Goal: Task Accomplishment & Management: Manage account settings

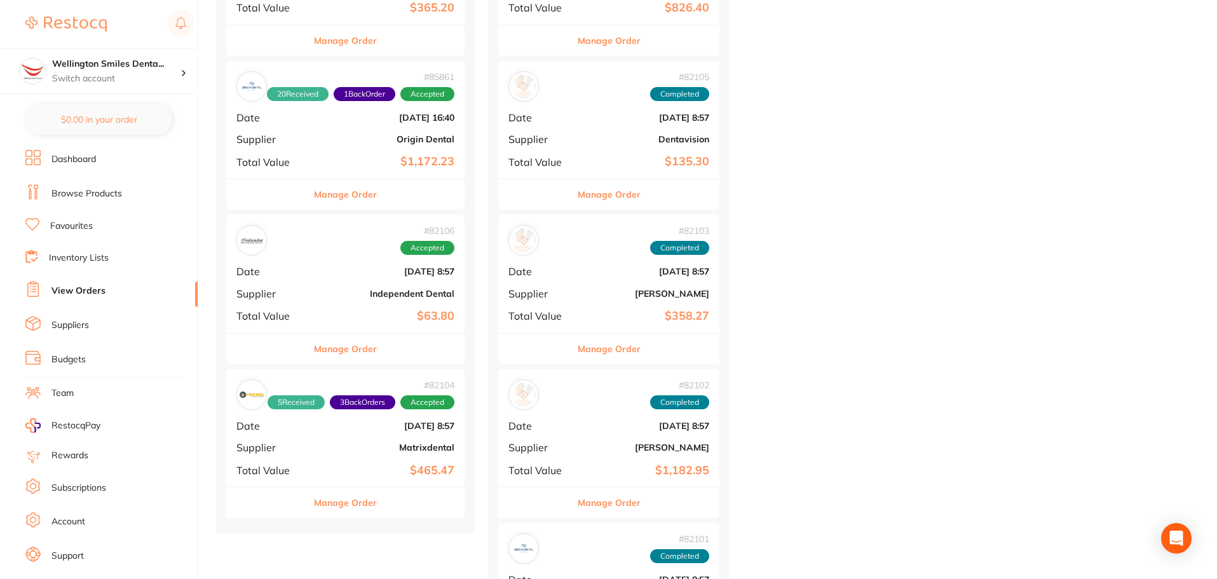
scroll to position [826, 0]
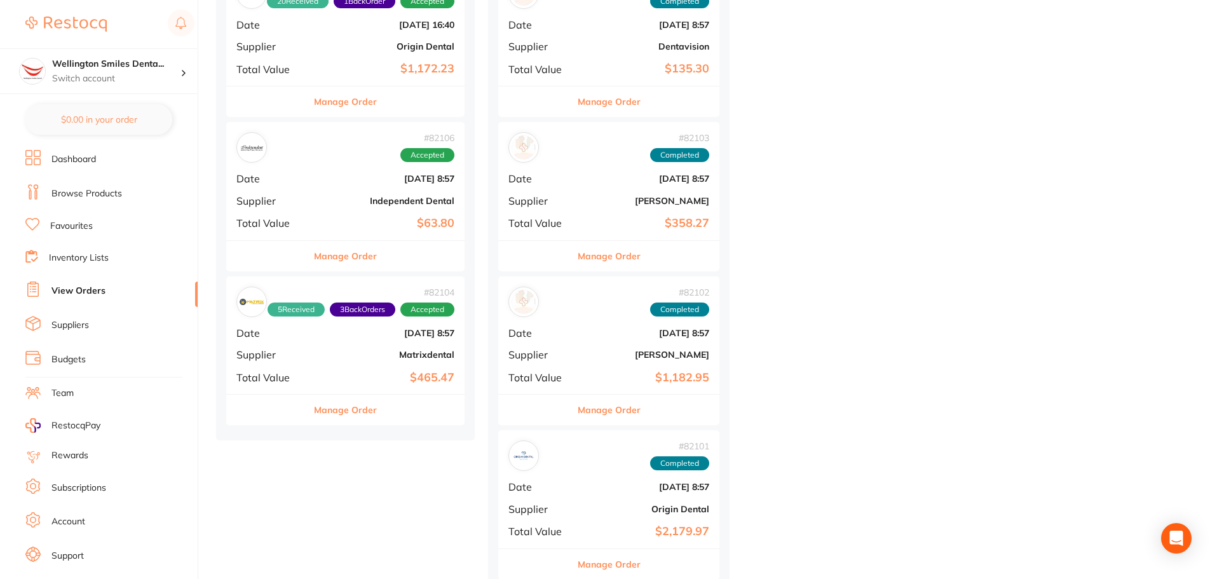
click at [359, 256] on button "Manage Order" at bounding box center [345, 256] width 63 height 31
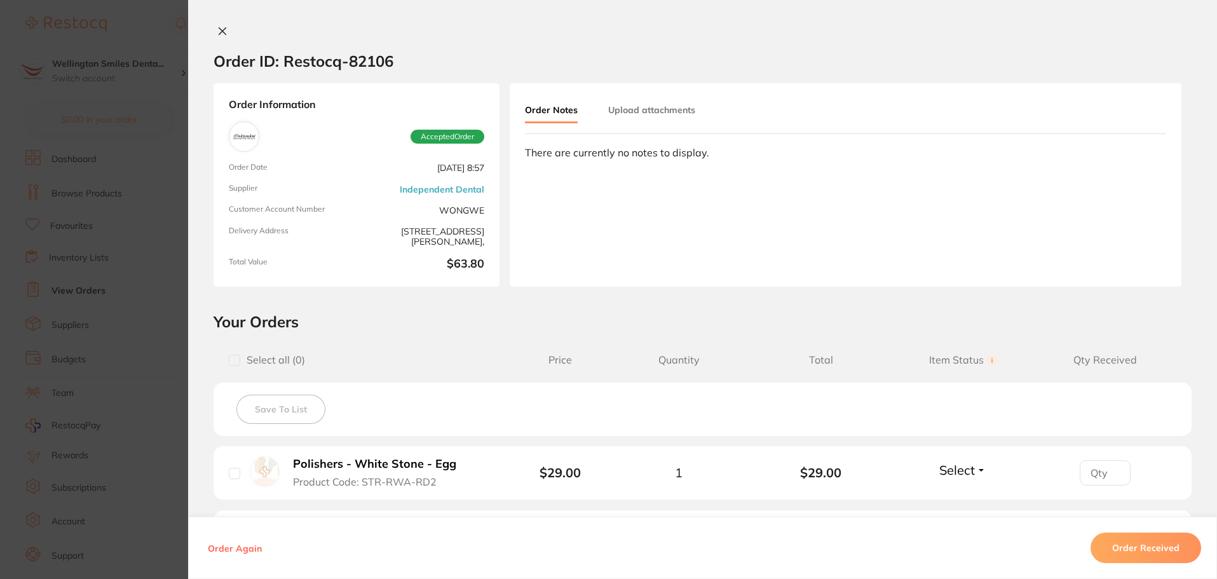
click at [219, 33] on icon at bounding box center [222, 31] width 7 height 7
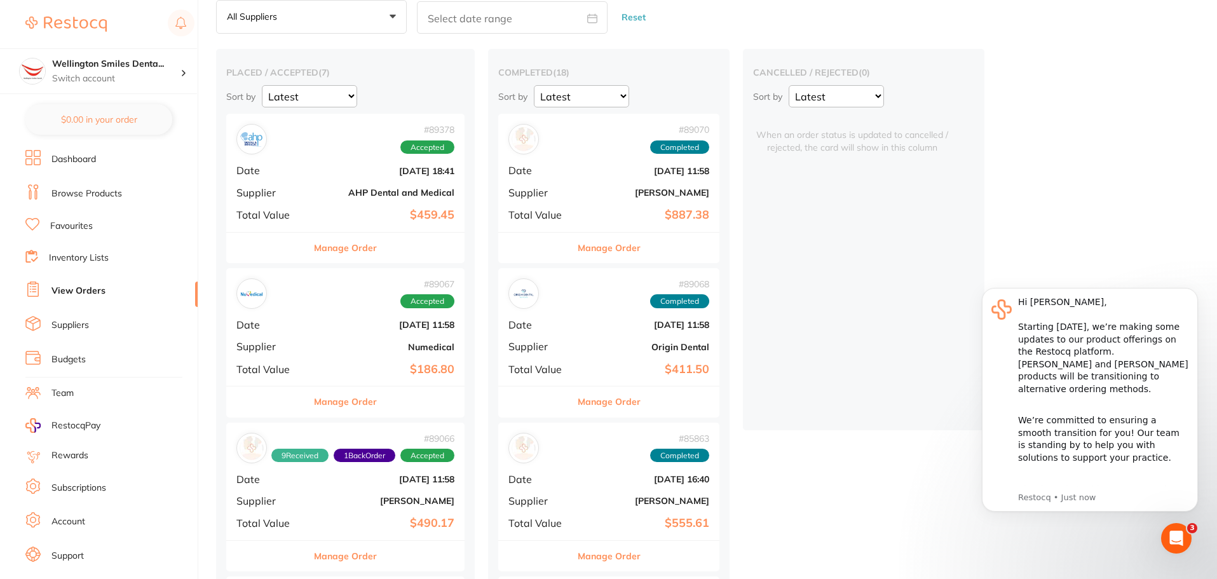
click at [358, 404] on button "Manage Order" at bounding box center [345, 401] width 63 height 31
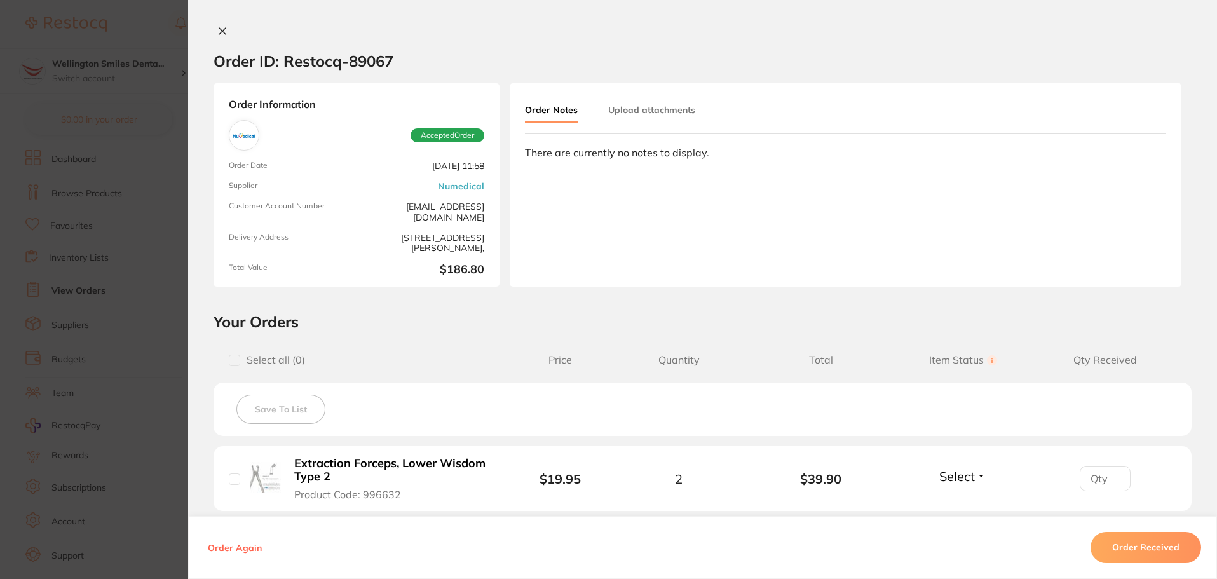
click at [212, 25] on div "Order ID: Restocq- 89067 Order Information Accepted Order Order Date [DATE] 11:…" at bounding box center [702, 289] width 1029 height 579
click at [221, 24] on div "Order ID: Restocq- 89067 Order Information Accepted Order Order Date [DATE] 11:…" at bounding box center [702, 289] width 1029 height 579
click at [229, 38] on div at bounding box center [702, 31] width 1029 height 13
click at [224, 39] on div "Order ID: Restocq- 89067" at bounding box center [304, 61] width 180 height 44
click at [214, 29] on button at bounding box center [223, 31] width 18 height 13
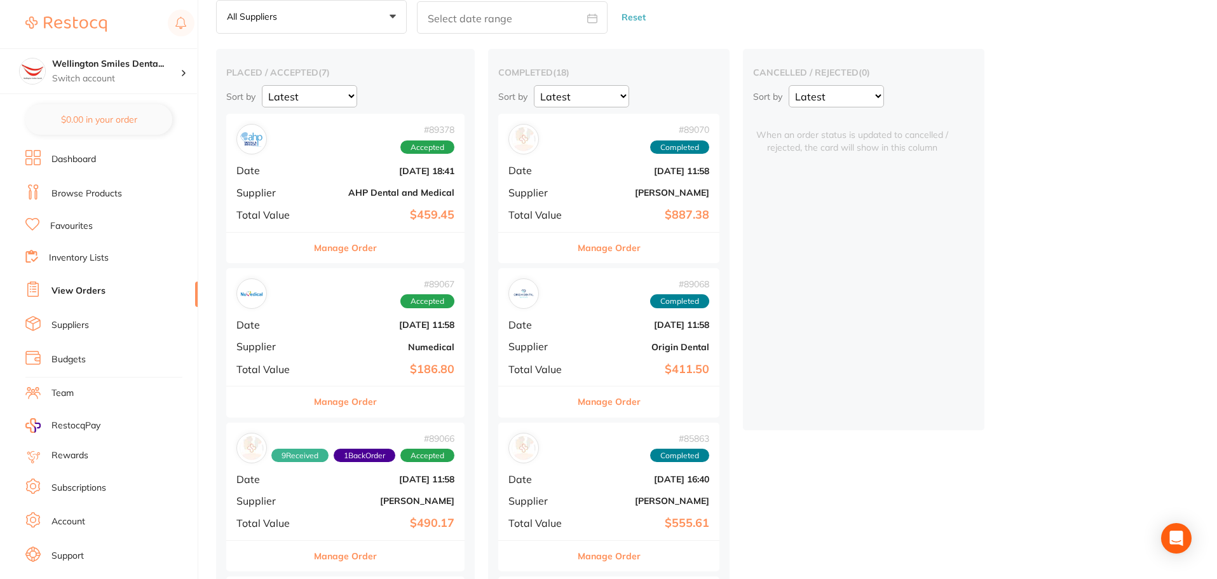
click at [101, 519] on li "Account" at bounding box center [111, 521] width 172 height 19
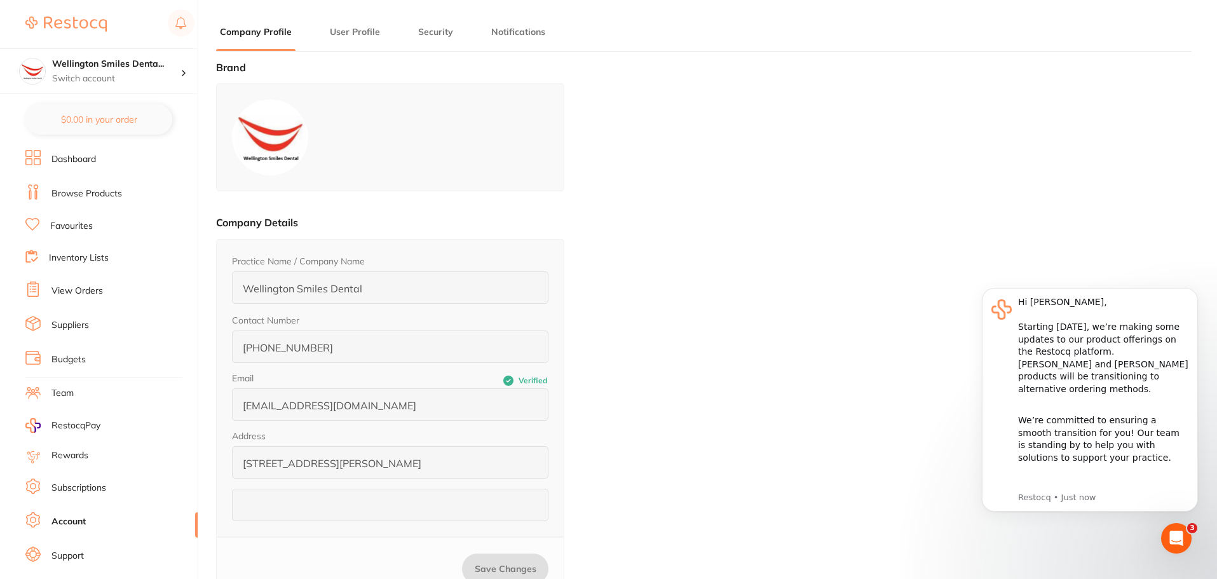
click at [348, 38] on li "User Profile" at bounding box center [355, 37] width 58 height 25
click at [352, 27] on button "User Profile" at bounding box center [355, 32] width 58 height 12
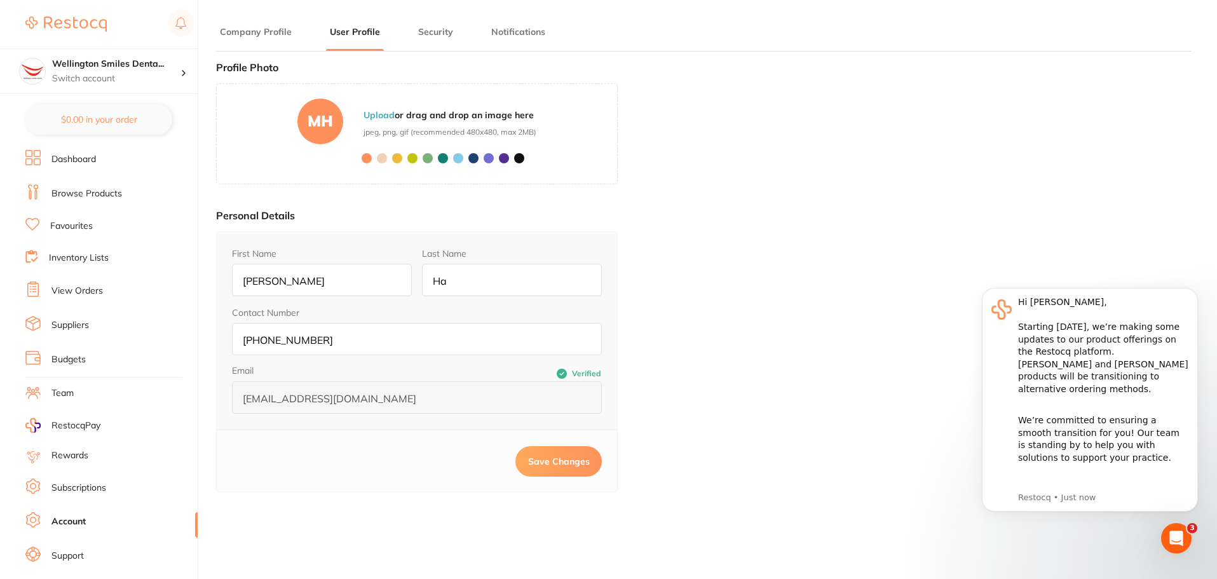
drag, startPoint x: 290, startPoint y: 271, endPoint x: 236, endPoint y: 286, distance: 55.5
click at [236, 286] on input "[PERSON_NAME]" at bounding box center [322, 280] width 180 height 32
type input "[PERSON_NAME]"
drag, startPoint x: 509, startPoint y: 278, endPoint x: 399, endPoint y: 264, distance: 110.8
click at [399, 264] on form "First Name [PERSON_NAME] Last Name Ha Contact Number [PHONE_NUMBER] Email Verif…" at bounding box center [417, 330] width 370 height 166
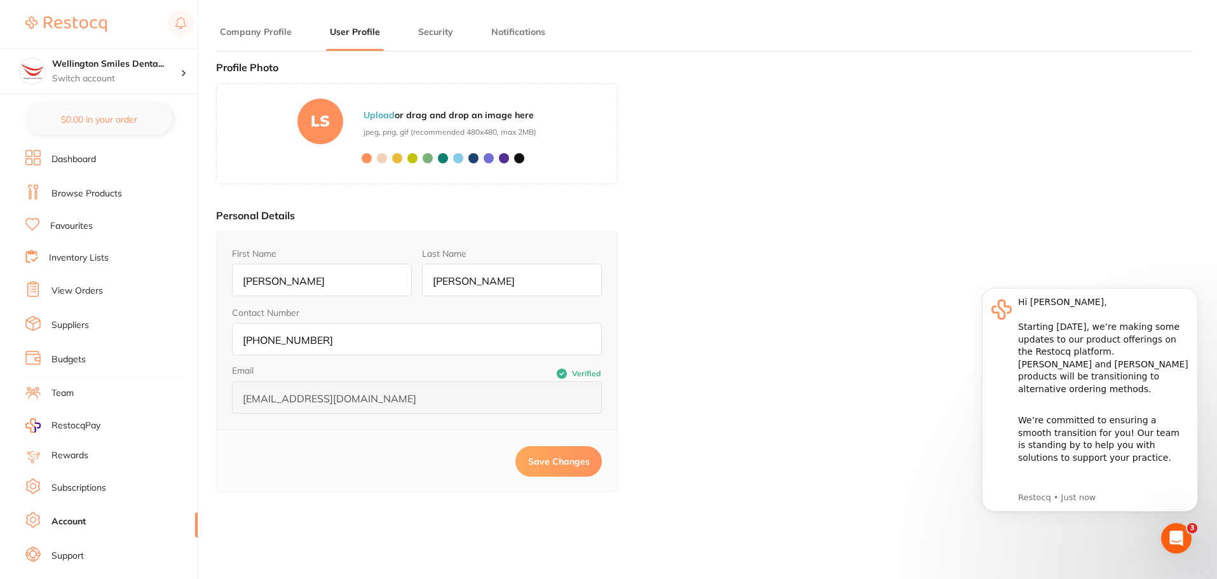
type input "[PERSON_NAME]"
click at [546, 458] on span "Save Changes" at bounding box center [559, 461] width 62 height 11
click at [461, 160] on span at bounding box center [458, 158] width 10 height 10
click at [383, 159] on span at bounding box center [382, 158] width 10 height 10
click at [457, 164] on div at bounding box center [416, 160] width 225 height 25
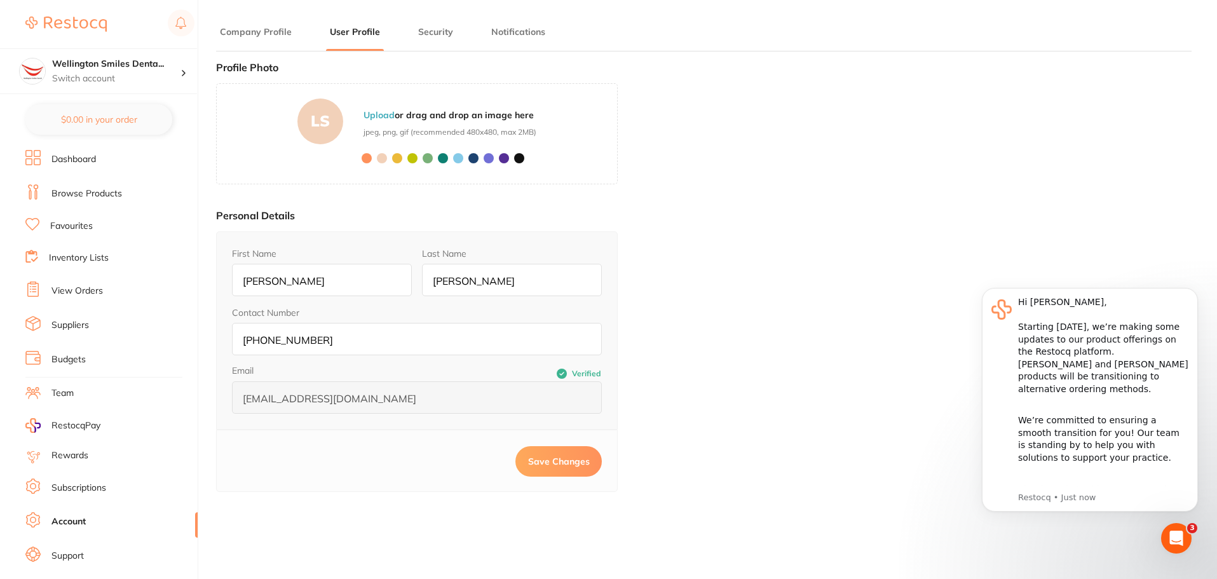
click at [458, 156] on span at bounding box center [458, 158] width 10 height 10
click at [441, 159] on span at bounding box center [443, 158] width 10 height 10
click at [428, 155] on span at bounding box center [428, 158] width 10 height 10
click at [459, 157] on span at bounding box center [458, 158] width 10 height 10
click at [486, 158] on span at bounding box center [489, 158] width 10 height 10
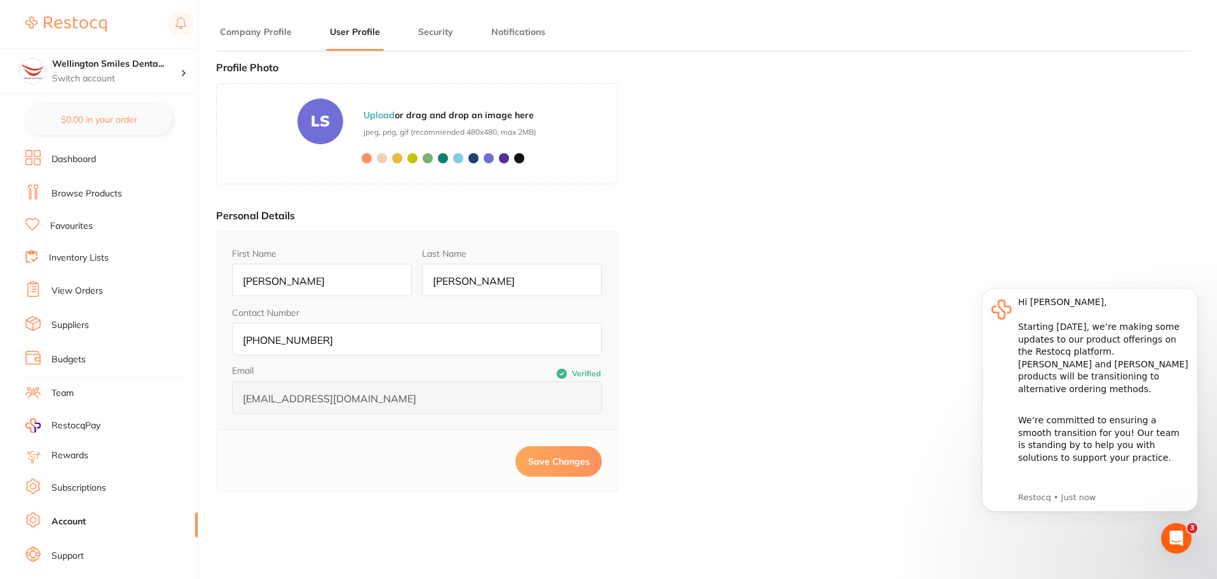
click at [475, 163] on span at bounding box center [473, 158] width 10 height 10
click at [507, 163] on span at bounding box center [504, 158] width 10 height 10
click at [445, 160] on span at bounding box center [443, 158] width 10 height 10
click at [459, 153] on span at bounding box center [458, 158] width 10 height 10
click at [534, 473] on button "Save Changes" at bounding box center [558, 461] width 86 height 31
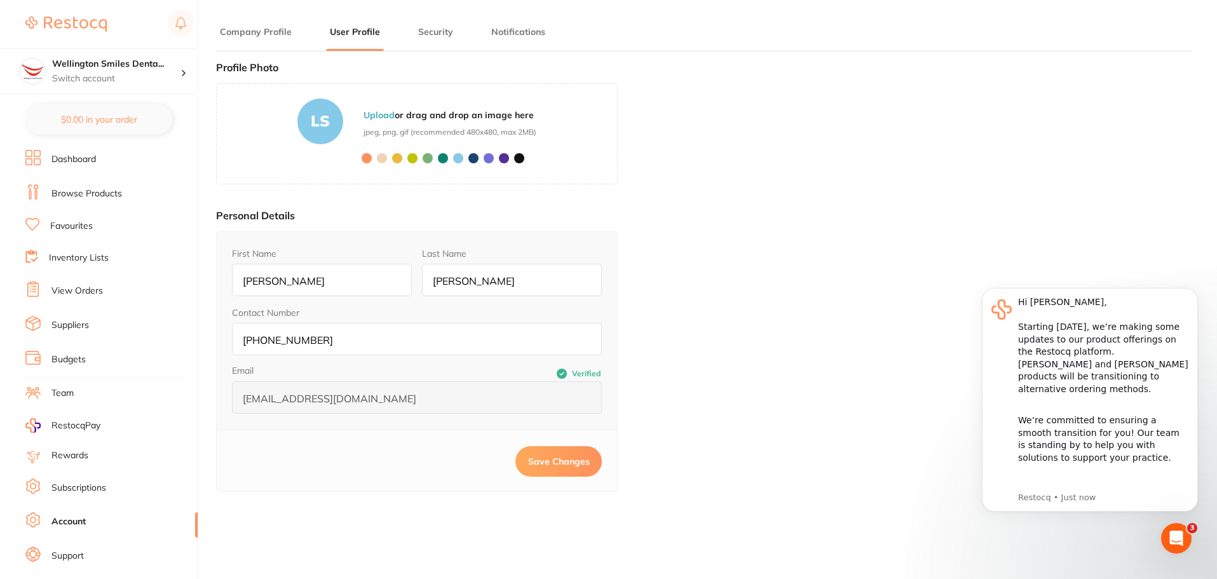
click at [554, 450] on button "Save Changes" at bounding box center [558, 461] width 86 height 31
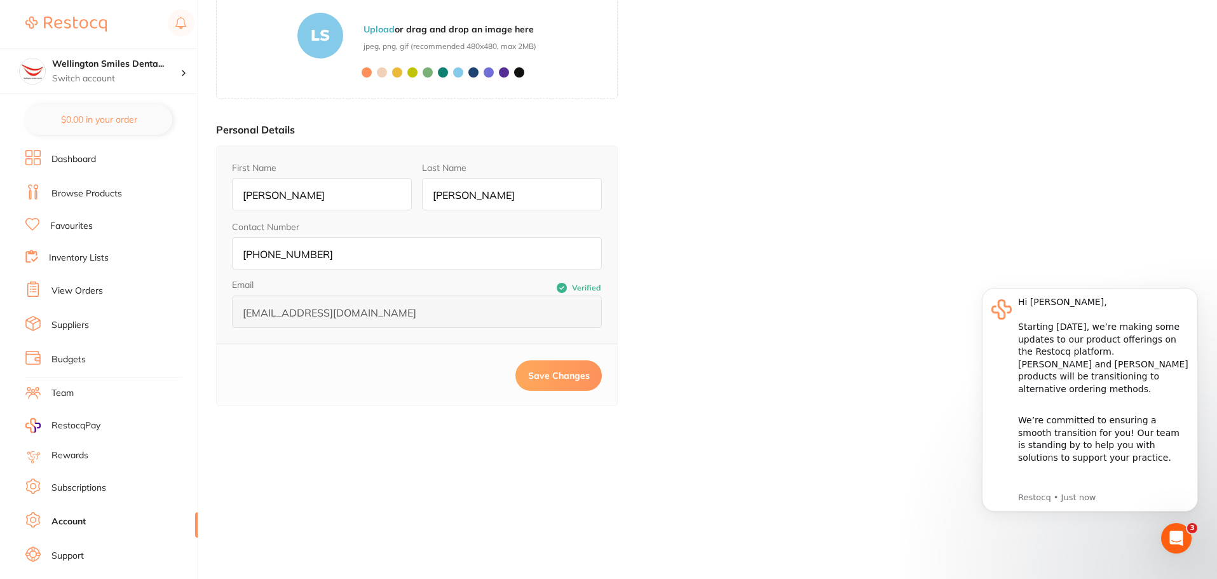
scroll to position [171, 0]
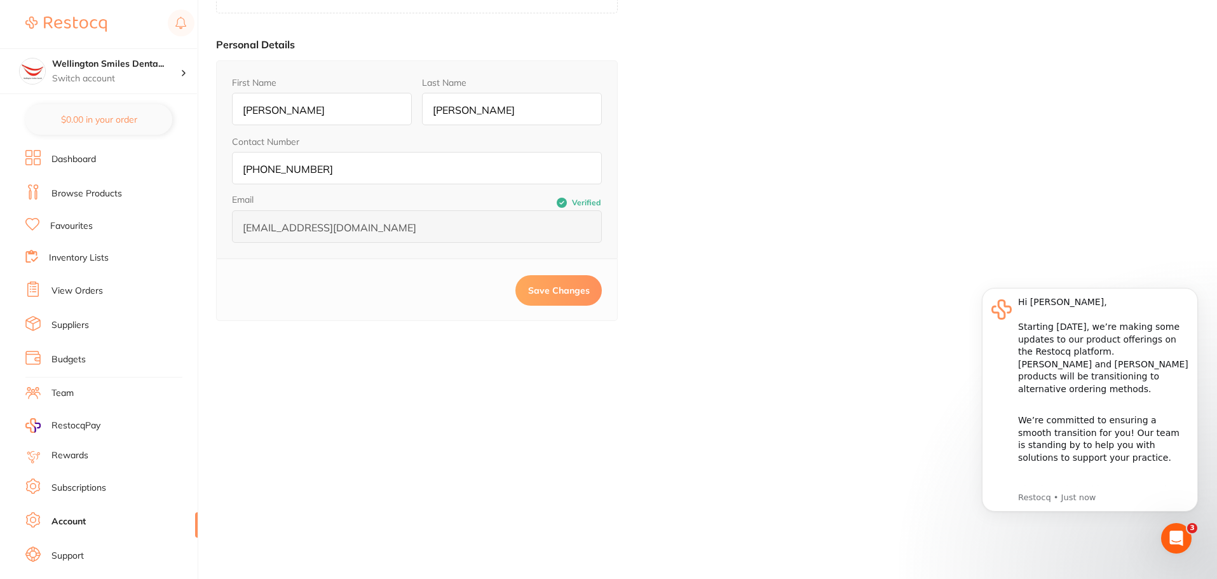
click at [1187, 533] on div "Open Intercom Messenger" at bounding box center [1176, 538] width 42 height 42
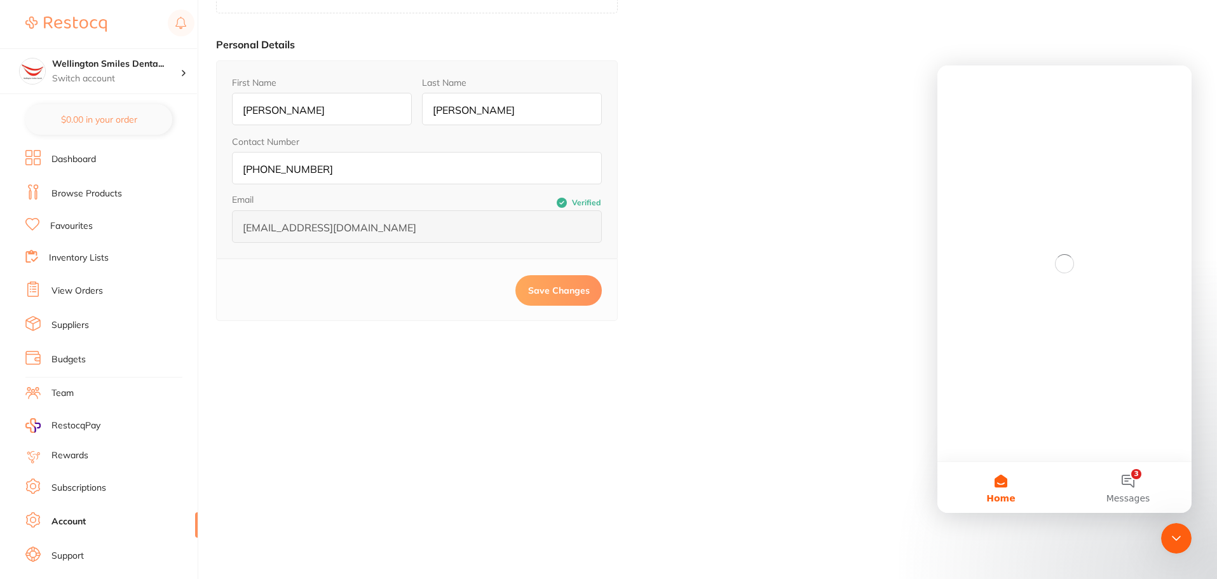
scroll to position [0, 0]
click at [1182, 537] on div "Close Intercom Messenger" at bounding box center [1176, 538] width 31 height 31
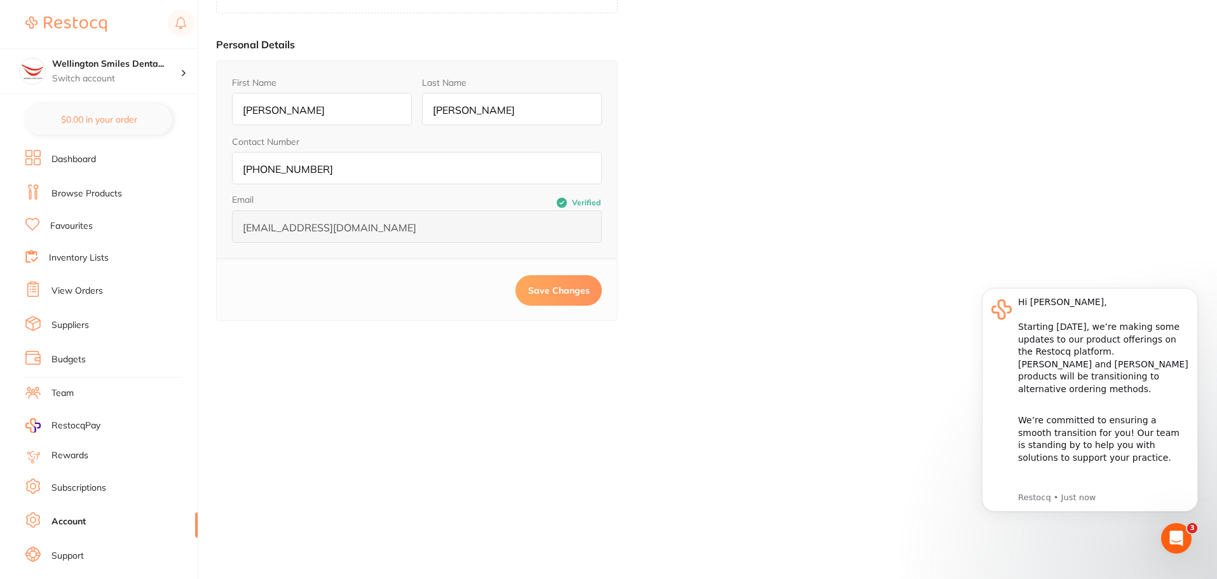
click at [573, 278] on button "Save Changes" at bounding box center [558, 290] width 86 height 31
click at [587, 289] on span "Save Changes" at bounding box center [559, 290] width 62 height 11
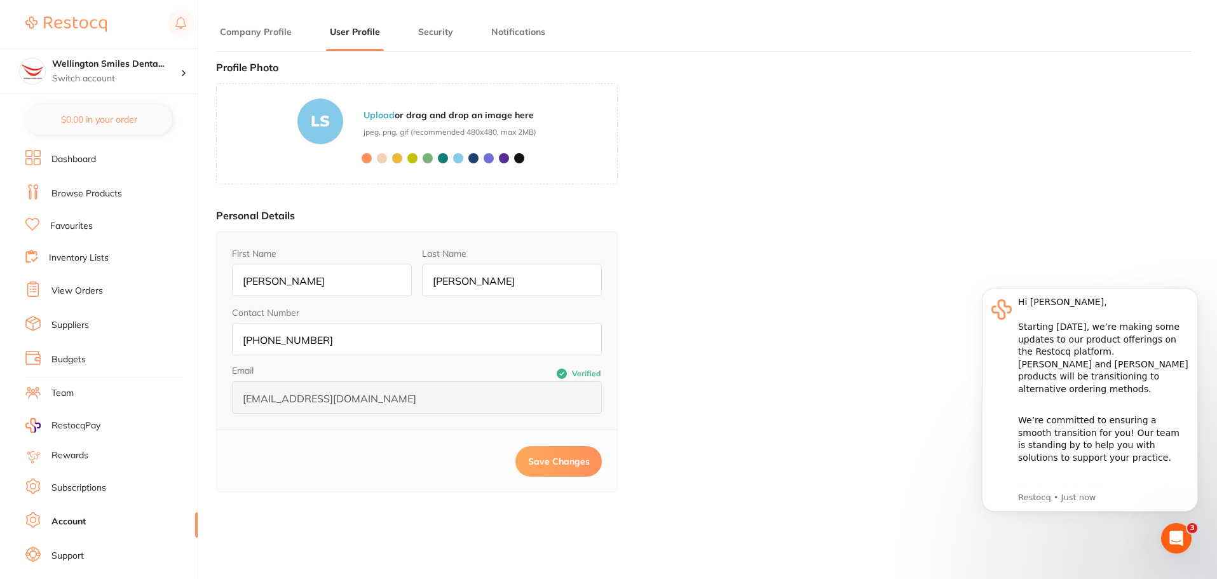
click at [112, 160] on li "Dashboard" at bounding box center [111, 159] width 172 height 19
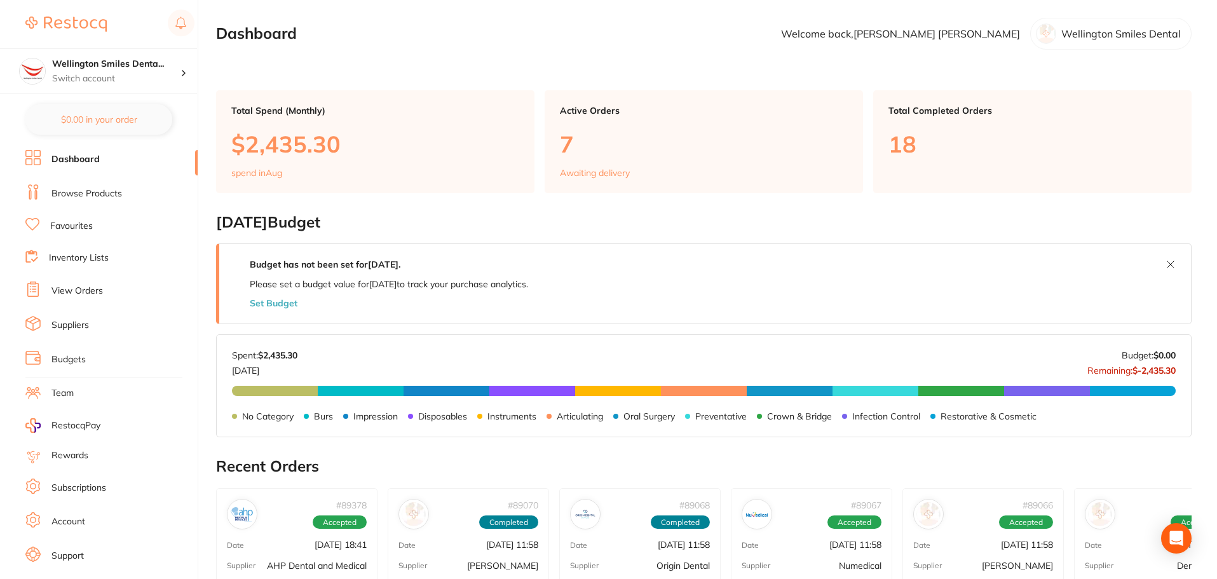
click at [83, 531] on li "Account" at bounding box center [111, 521] width 172 height 19
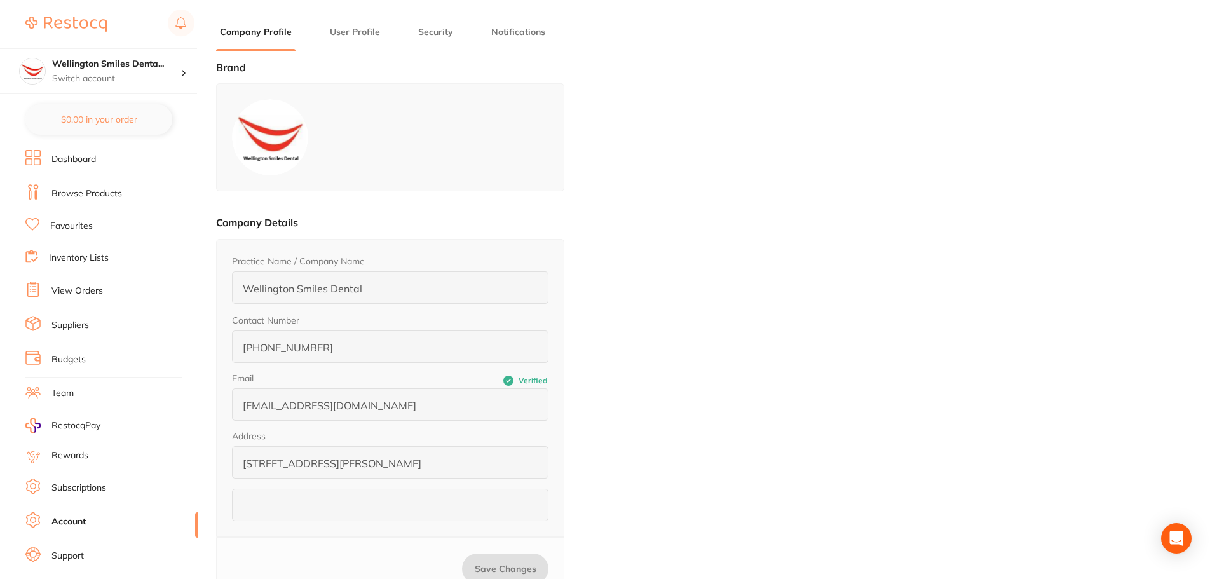
type input "[PERSON_NAME]"
type input "[PHONE_NUMBER]"
type input "[EMAIL_ADDRESS][DOMAIN_NAME]"
click at [344, 41] on li "User Profile" at bounding box center [355, 37] width 58 height 25
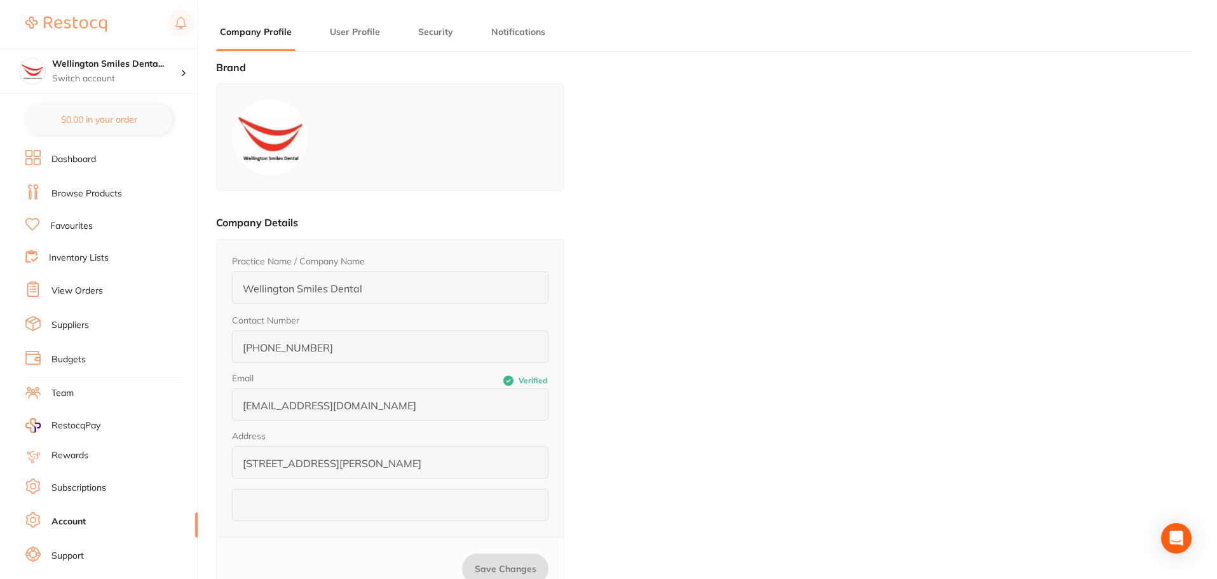
click at [344, 37] on button "User Profile" at bounding box center [355, 32] width 58 height 12
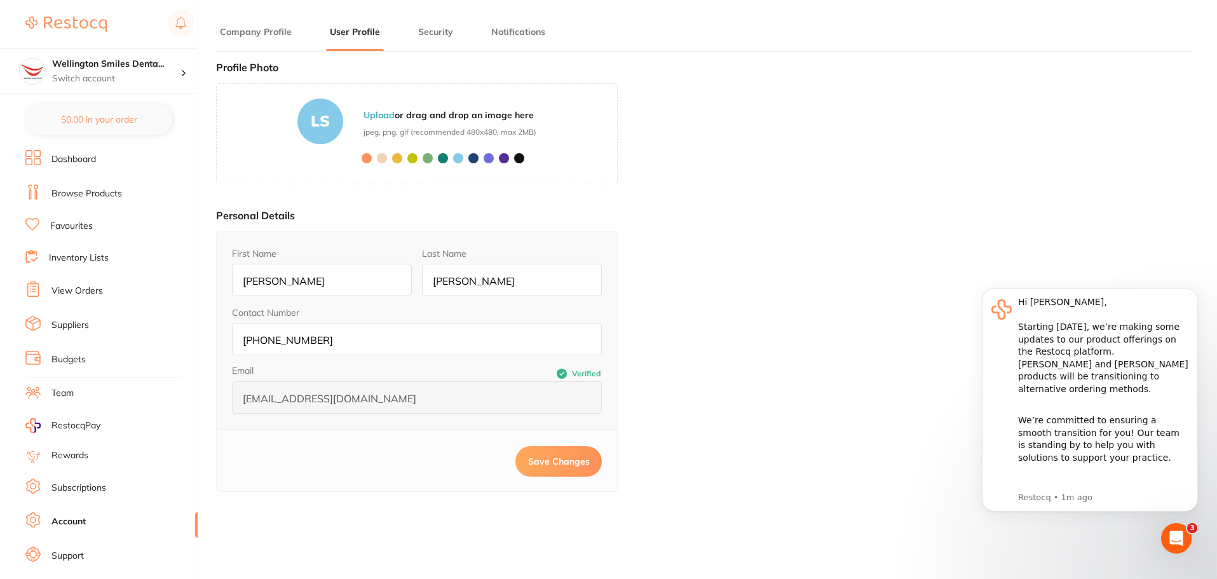
click at [437, 36] on button "Security" at bounding box center [435, 32] width 43 height 12
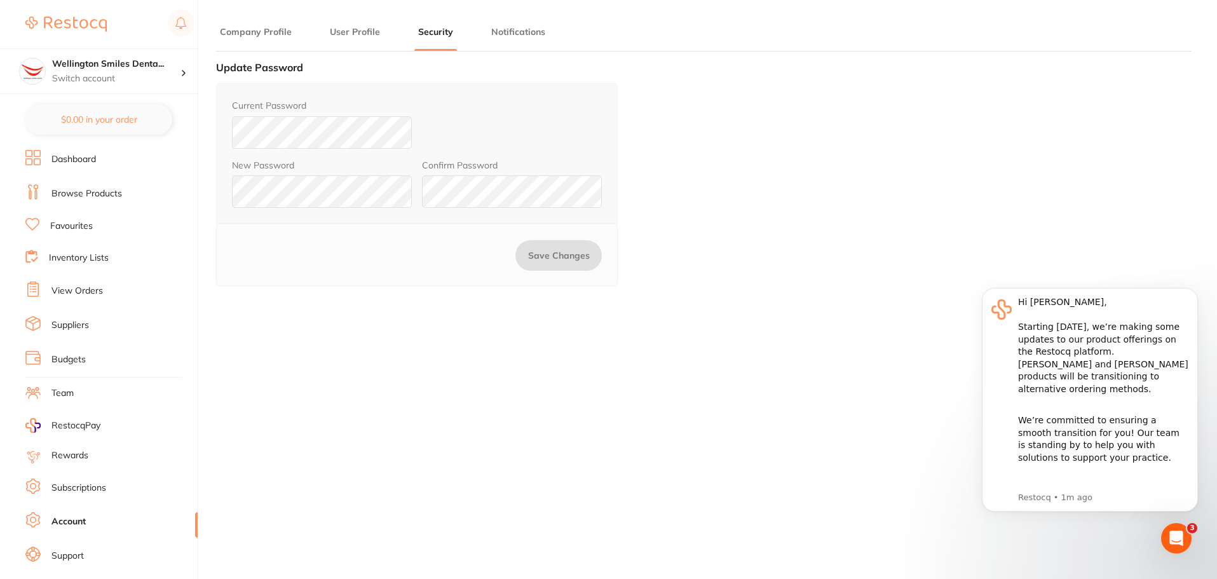
click at [503, 22] on main "Company Profile User Profile Security Notifications Brand Company Details Pract…" at bounding box center [716, 375] width 1001 height 750
click at [507, 28] on button "Notifications" at bounding box center [518, 32] width 62 height 12
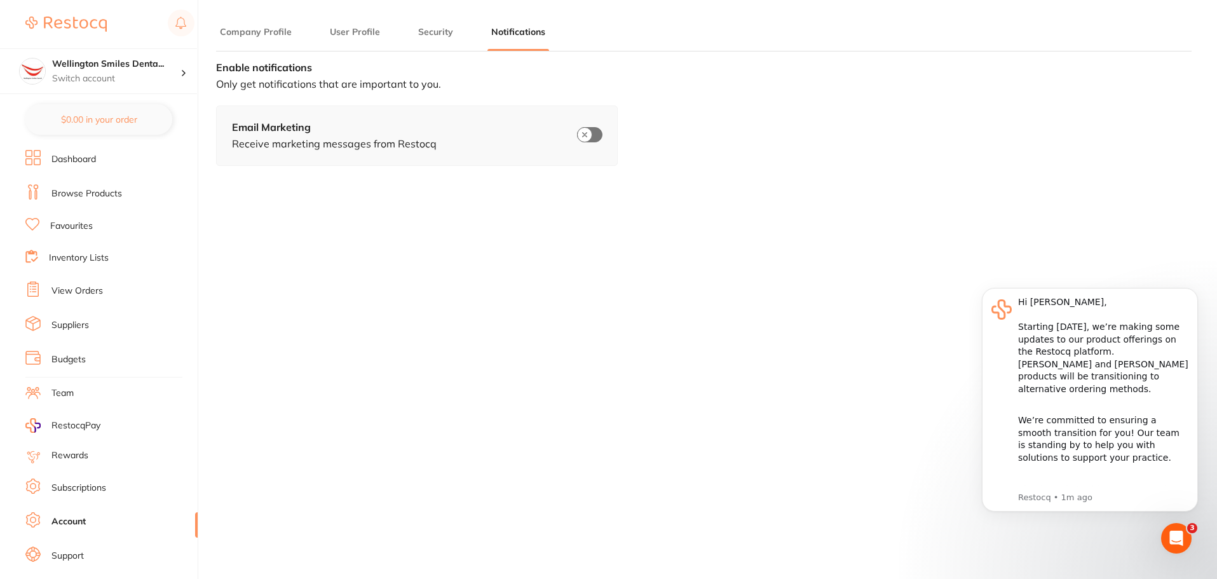
click at [426, 41] on li "Security" at bounding box center [435, 37] width 43 height 25
click at [372, 32] on button "User Profile" at bounding box center [355, 32] width 58 height 12
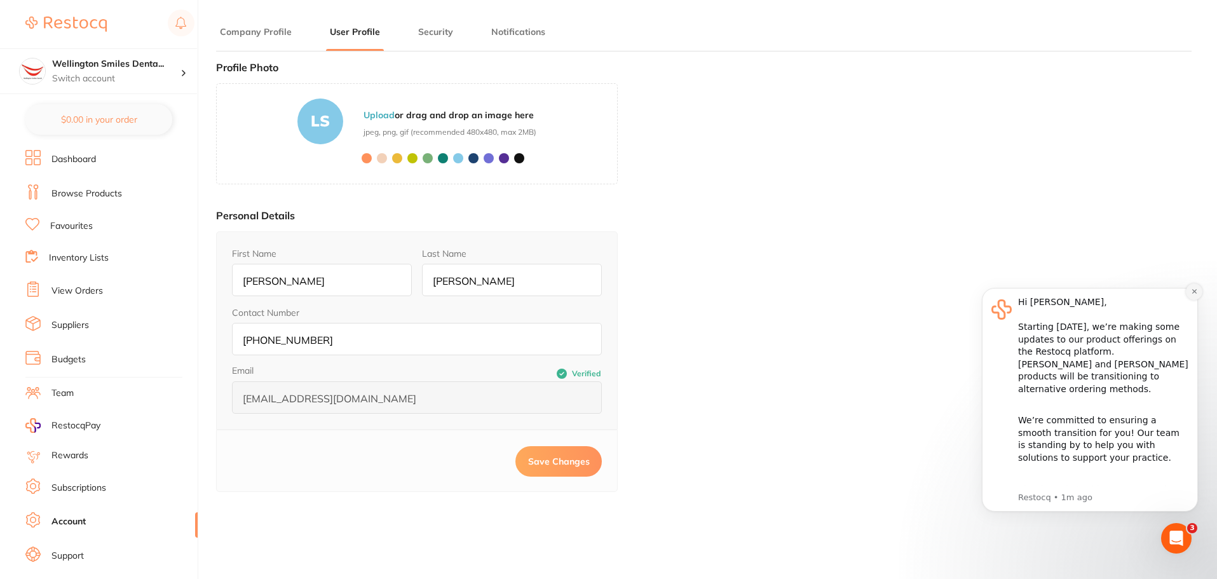
click at [1188, 296] on button "Dismiss notification" at bounding box center [1194, 291] width 17 height 17
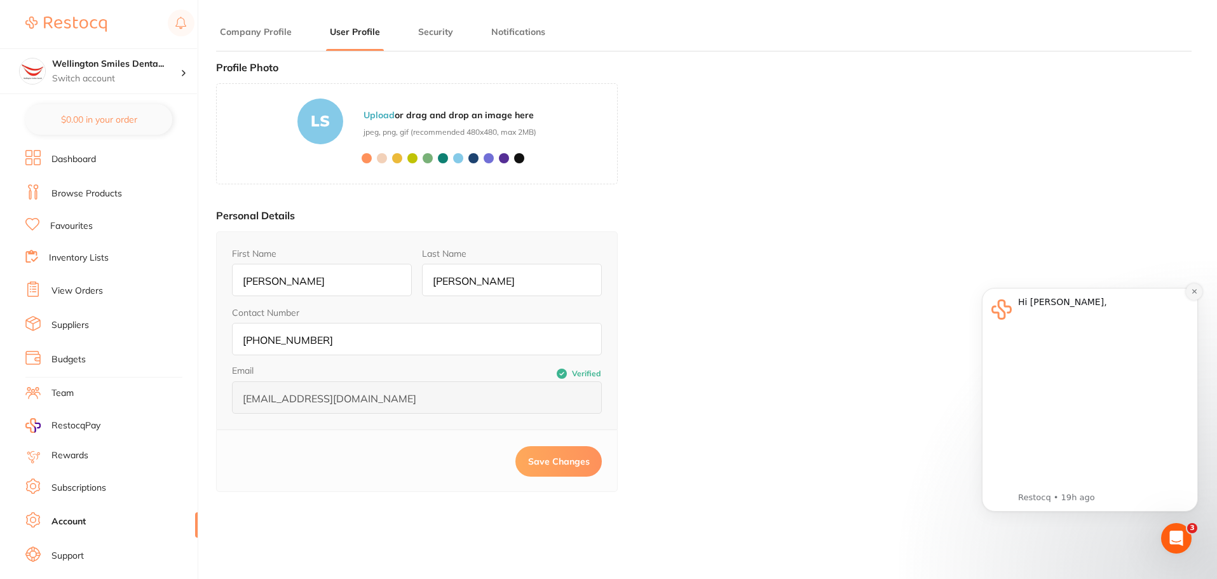
click at [1191, 295] on icon "Dismiss notification" at bounding box center [1194, 291] width 7 height 7
